Goal: Obtain resource: Download file/media

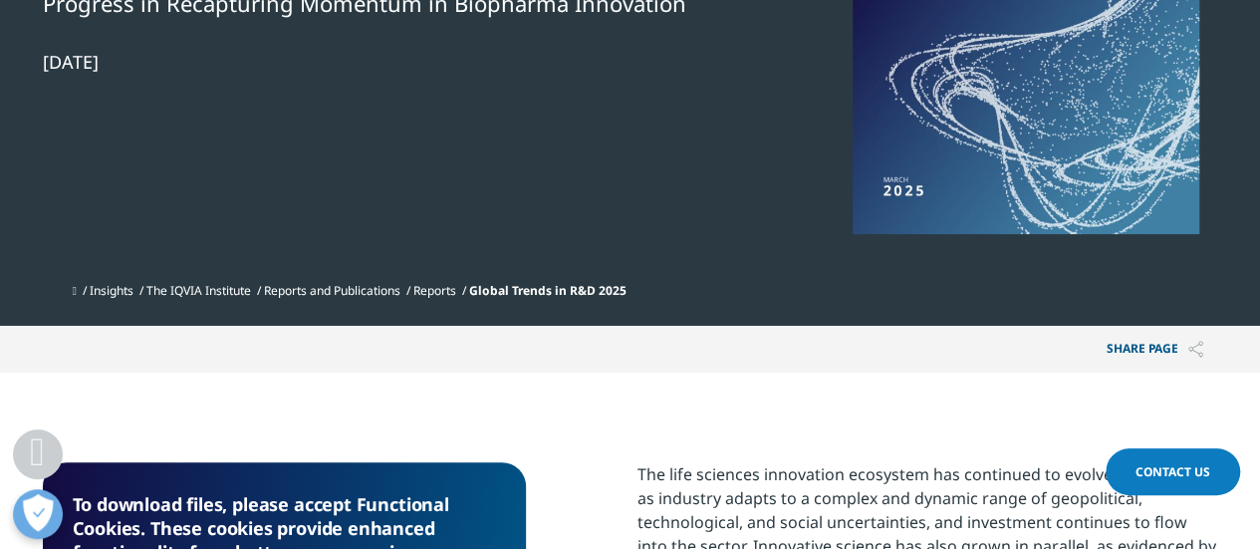
scroll to position [299, 0]
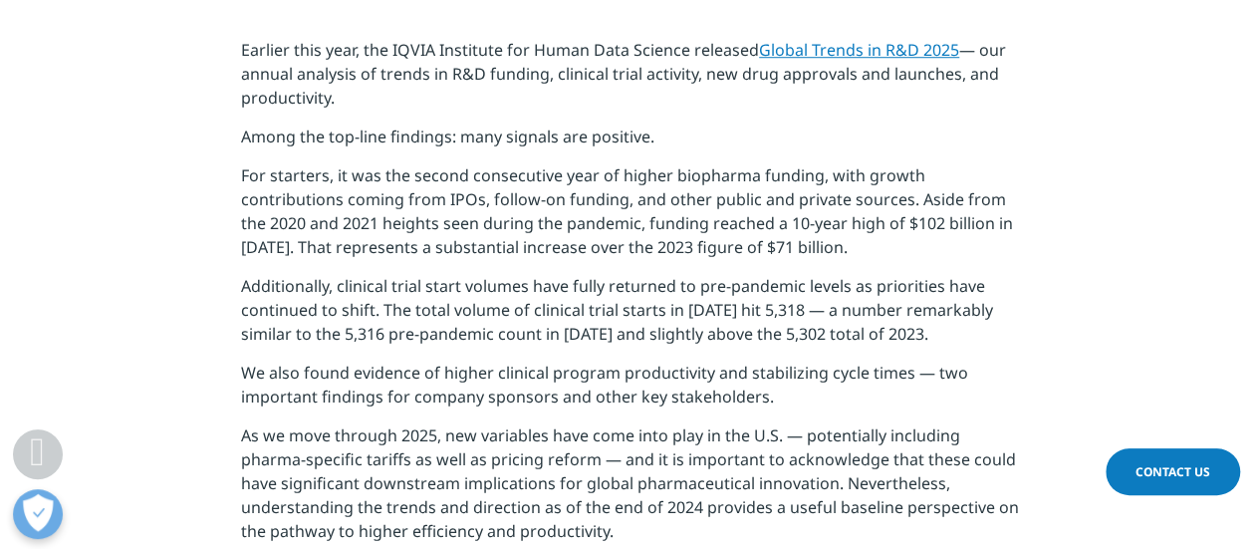
scroll to position [797, 0]
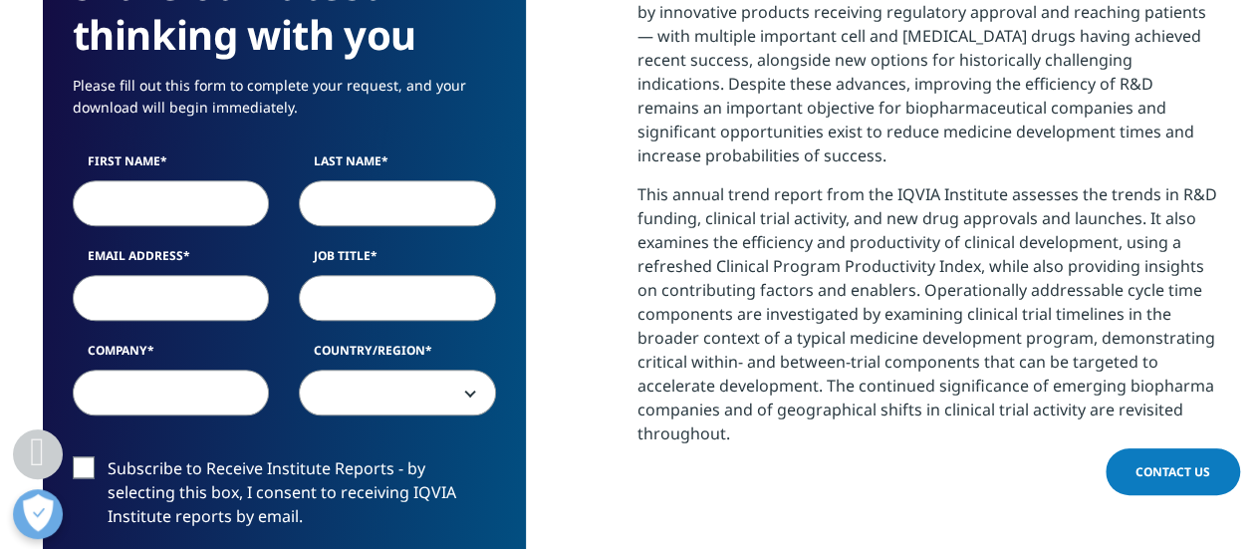
scroll to position [1095, 0]
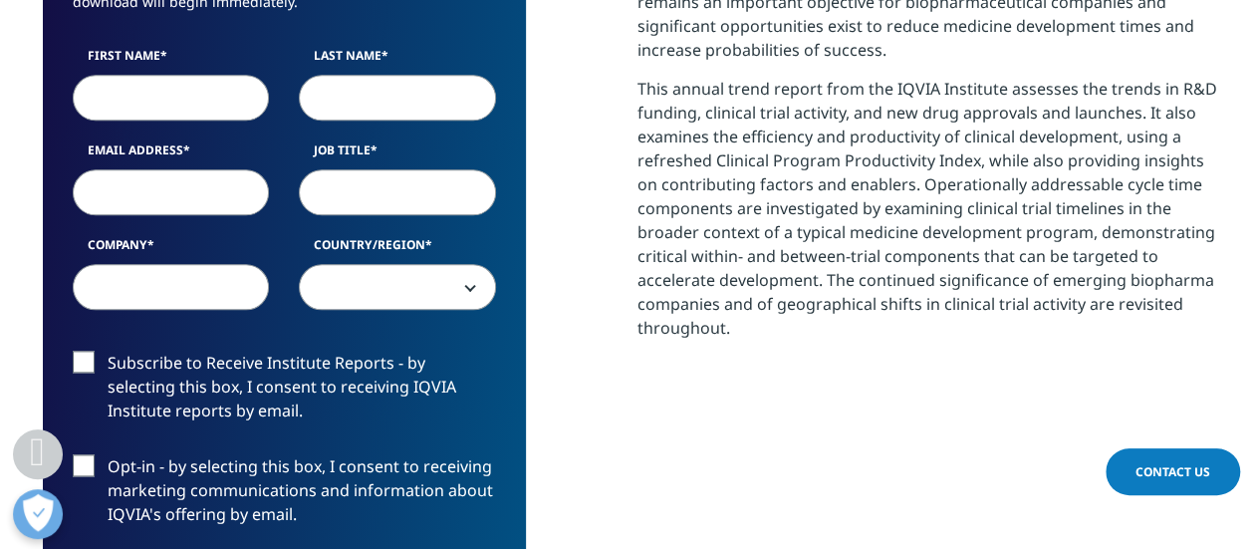
click at [180, 104] on input "First Name" at bounding box center [171, 98] width 197 height 46
type input "Dhara"
type input "[PERSON_NAME]"
type input "[EMAIL_ADDRESS][DOMAIN_NAME]"
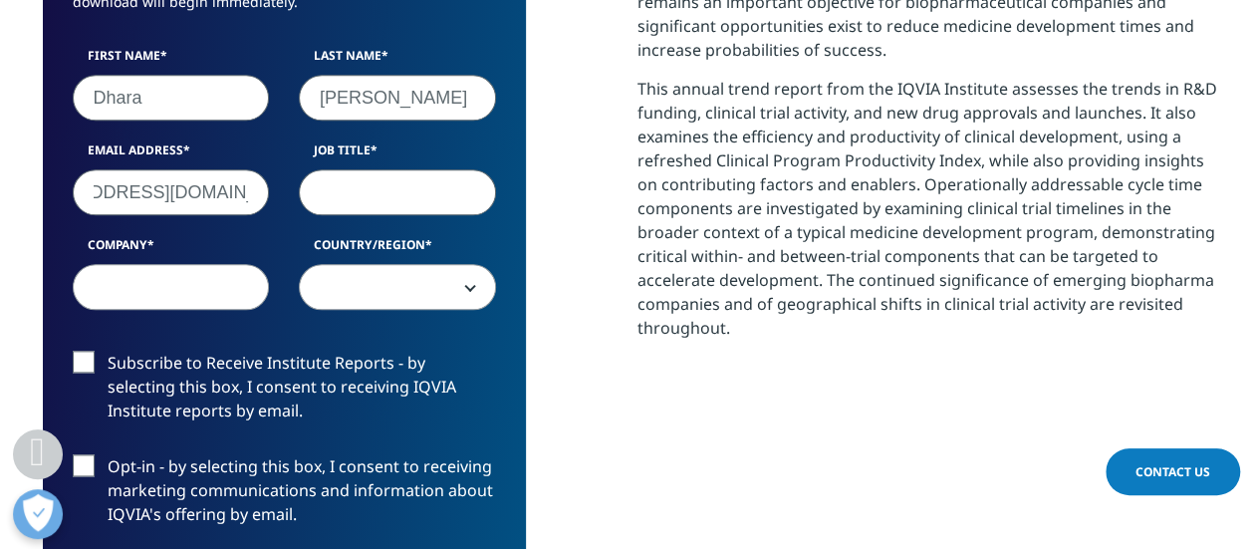
scroll to position [0, 0]
type input "VP"
type input "RNA"
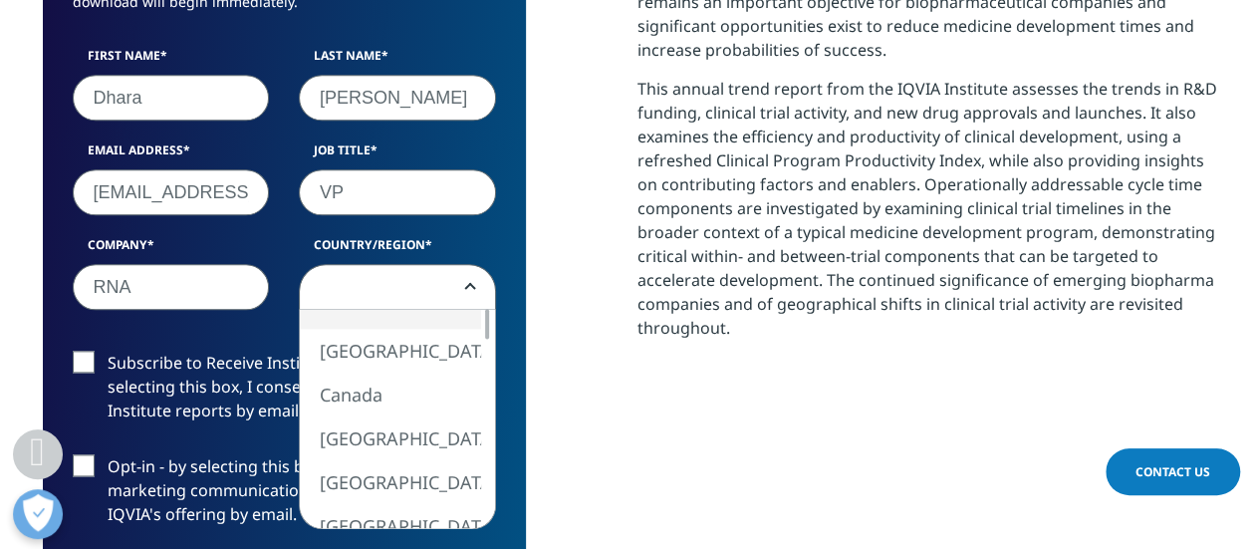
click at [416, 286] on span at bounding box center [397, 288] width 195 height 46
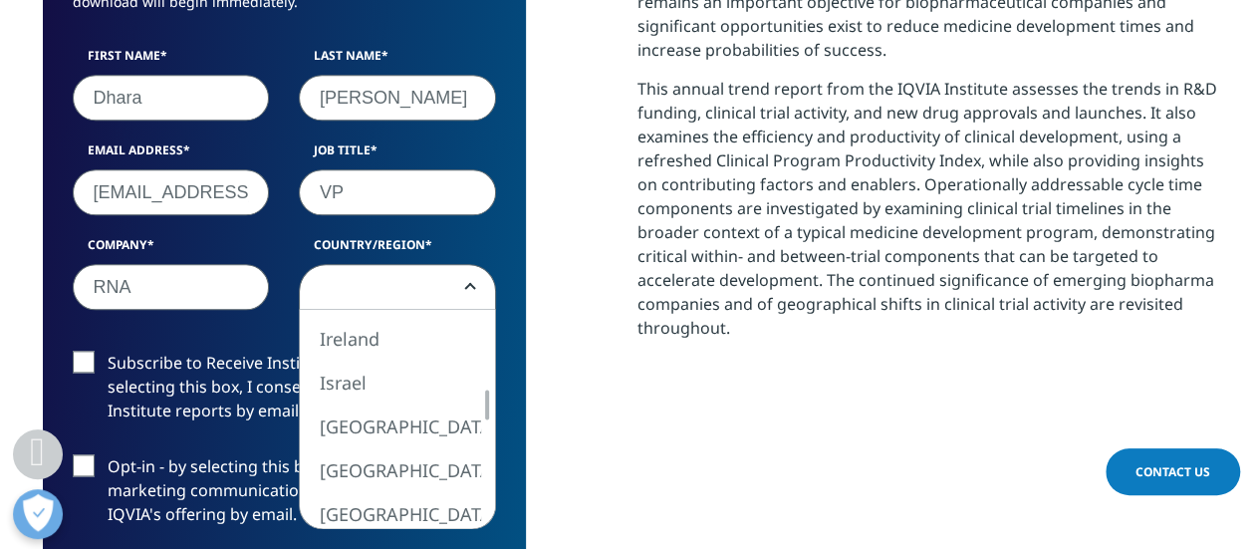
select select "India"
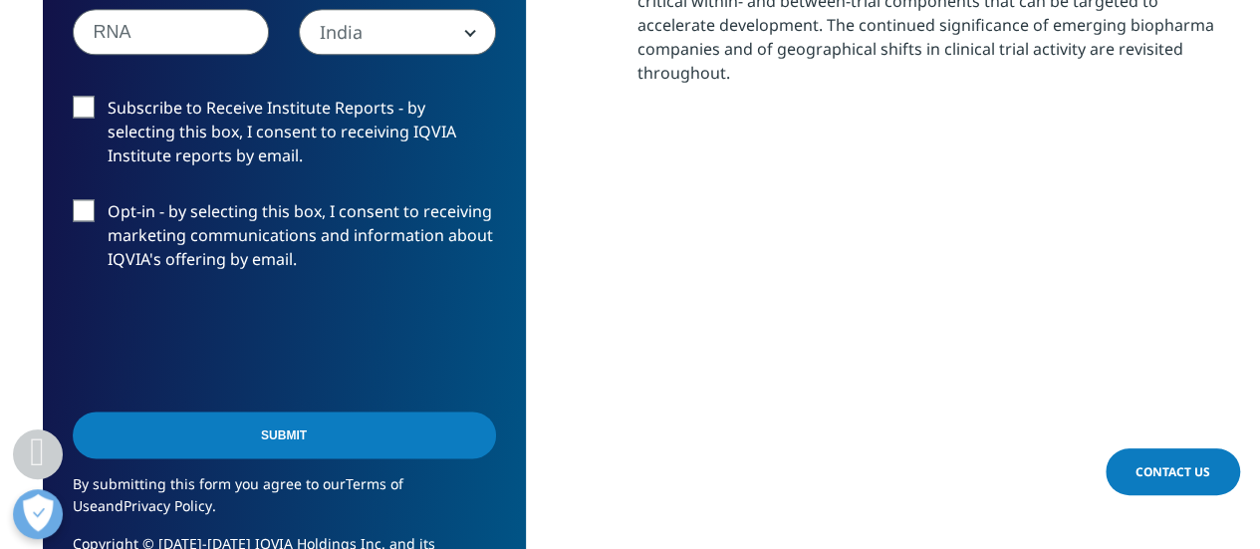
scroll to position [1394, 0]
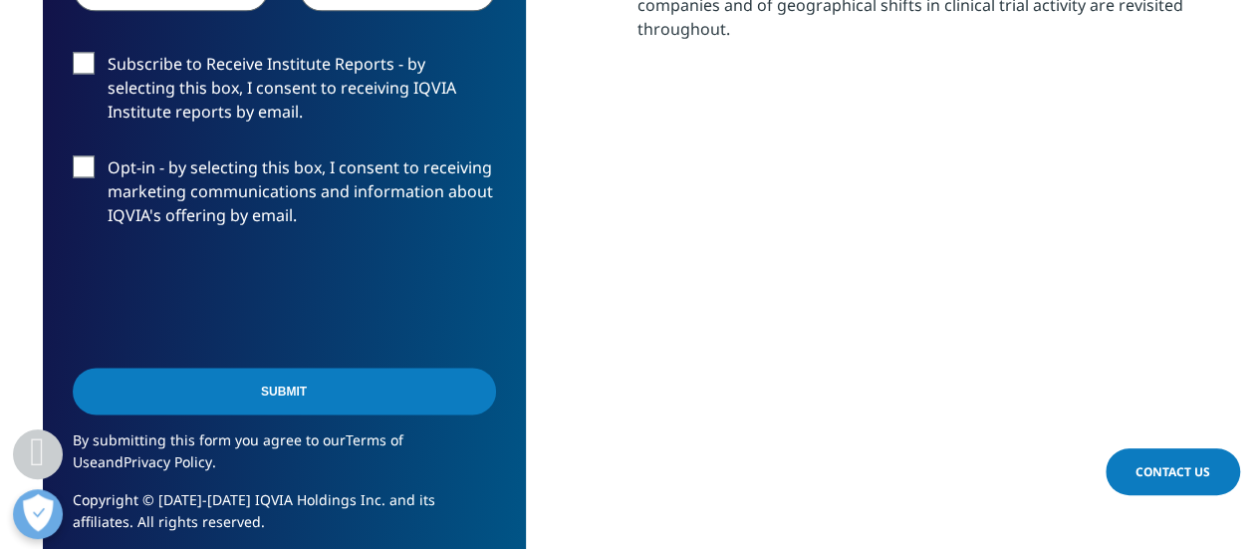
click at [288, 385] on input "Submit" at bounding box center [284, 390] width 423 height 47
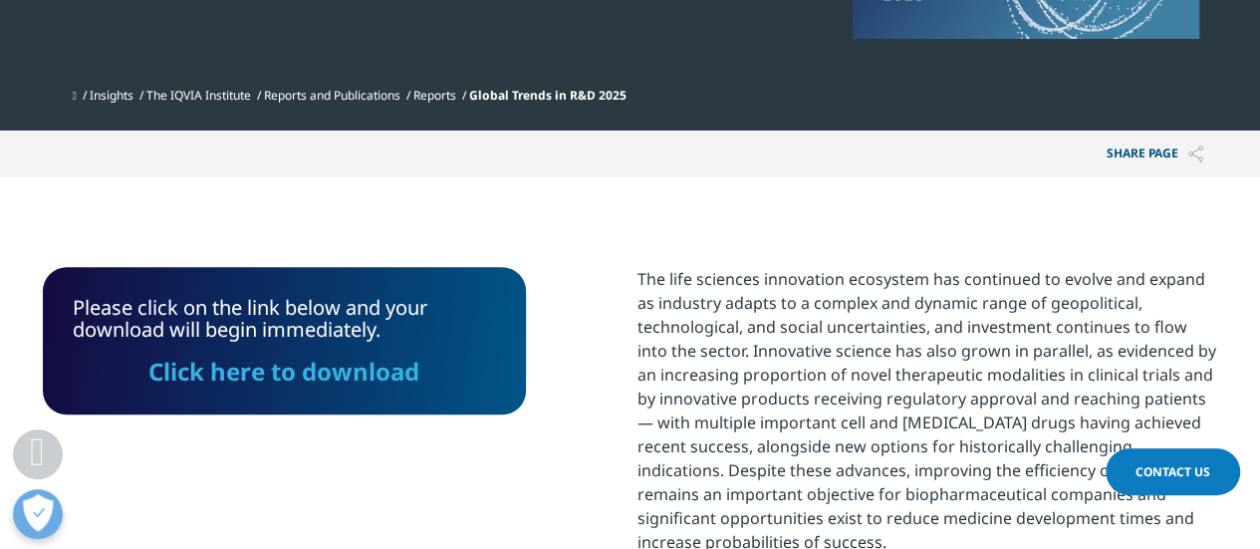
scroll to position [601, 0]
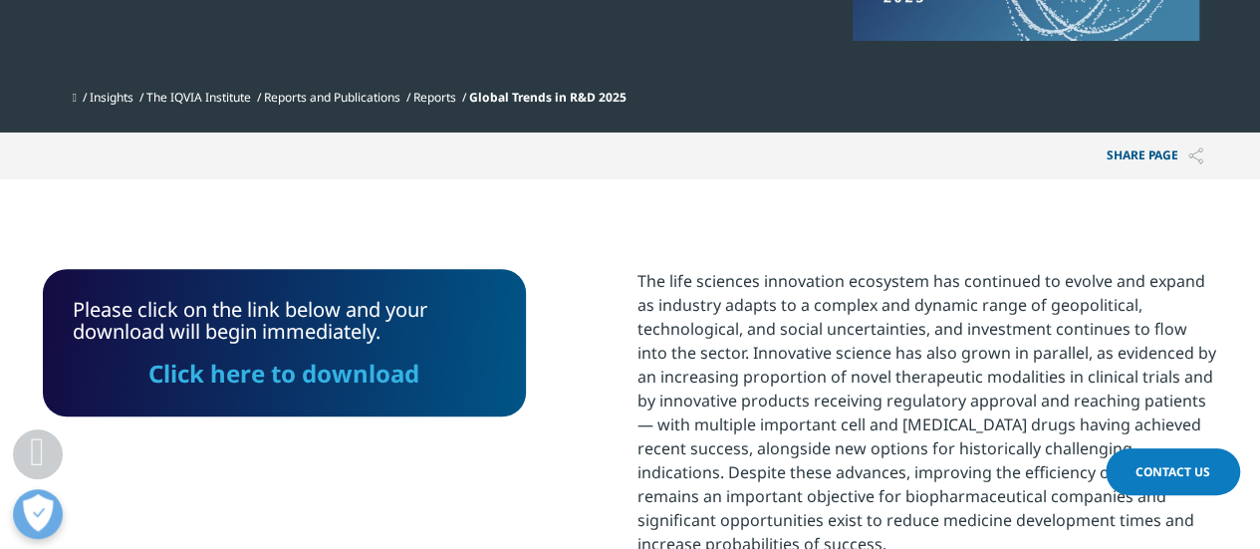
drag, startPoint x: 298, startPoint y: 369, endPoint x: 390, endPoint y: 372, distance: 92.7
click at [298, 369] on link "Click here to download" at bounding box center [283, 372] width 271 height 33
